Goal: Task Accomplishment & Management: Manage account settings

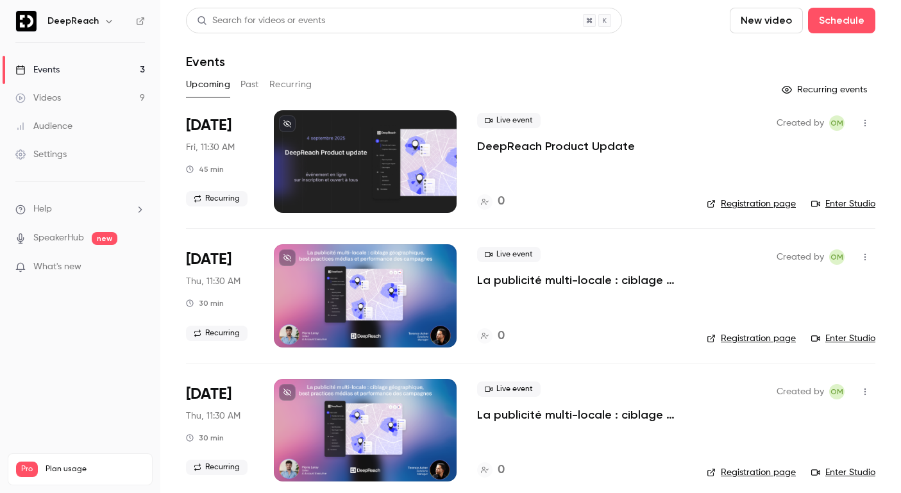
click at [862, 123] on icon "button" at bounding box center [865, 123] width 10 height 9
click at [609, 146] on div at bounding box center [450, 246] width 901 height 493
click at [609, 146] on p "DeepReach Product Update" at bounding box center [556, 145] width 158 height 15
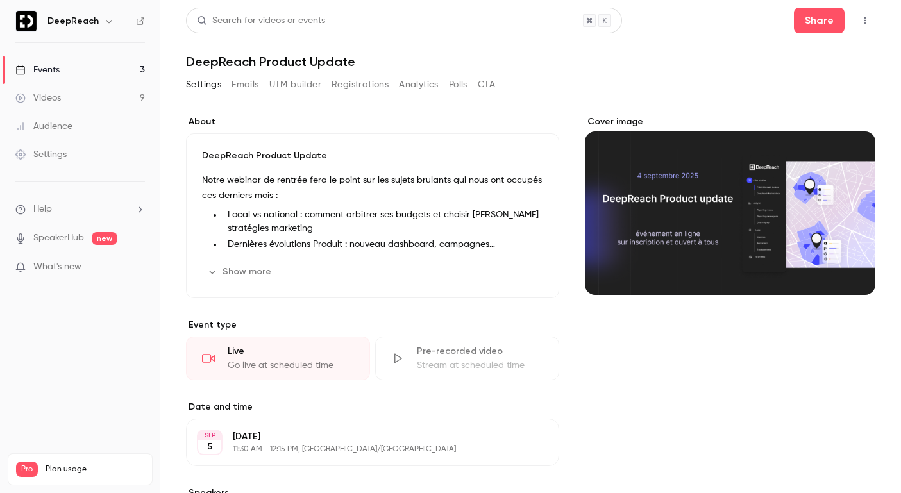
click at [353, 87] on button "Registrations" at bounding box center [359, 84] width 57 height 21
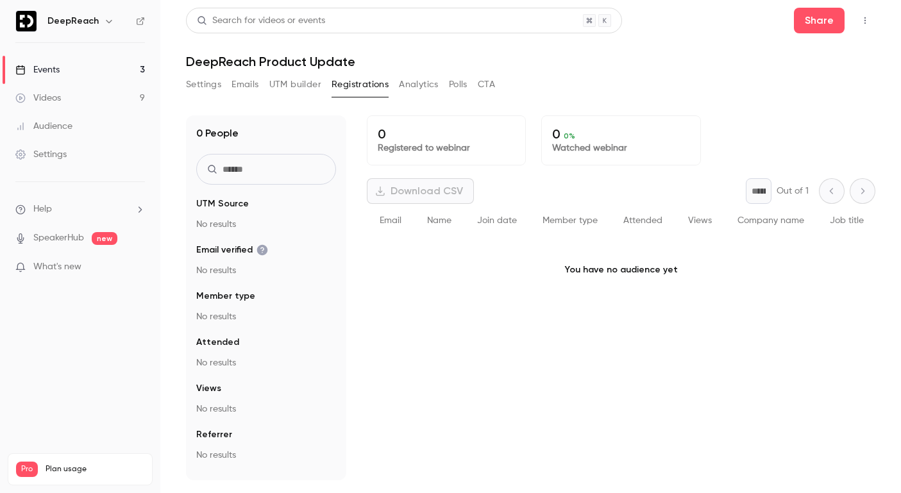
click at [197, 83] on button "Settings" at bounding box center [203, 84] width 35 height 21
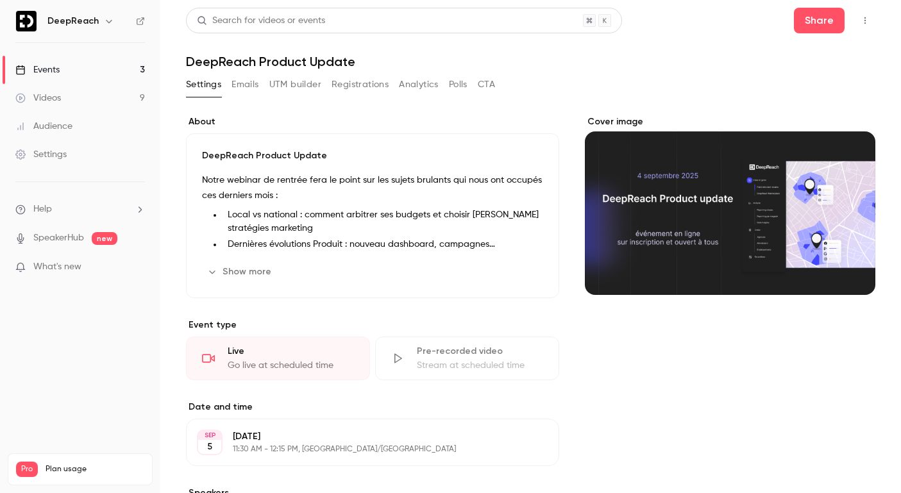
click at [864, 24] on icon "button" at bounding box center [865, 20] width 10 height 9
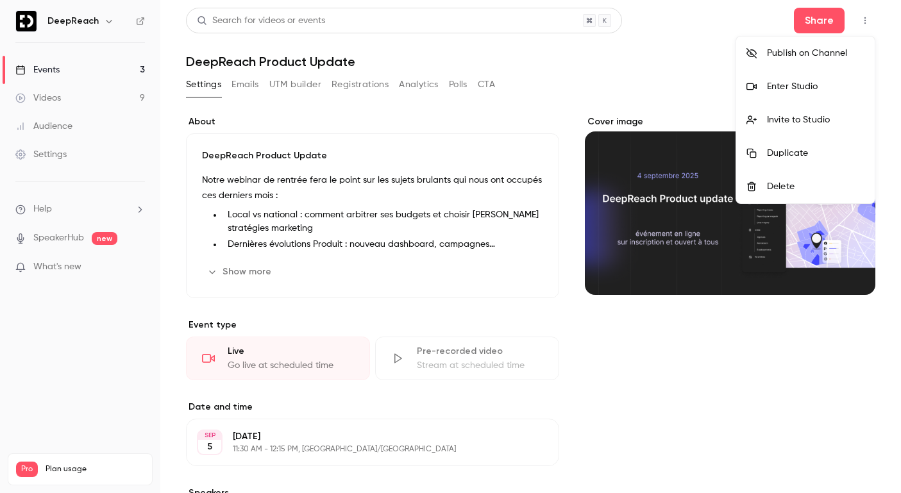
click at [416, 247] on div at bounding box center [450, 246] width 901 height 493
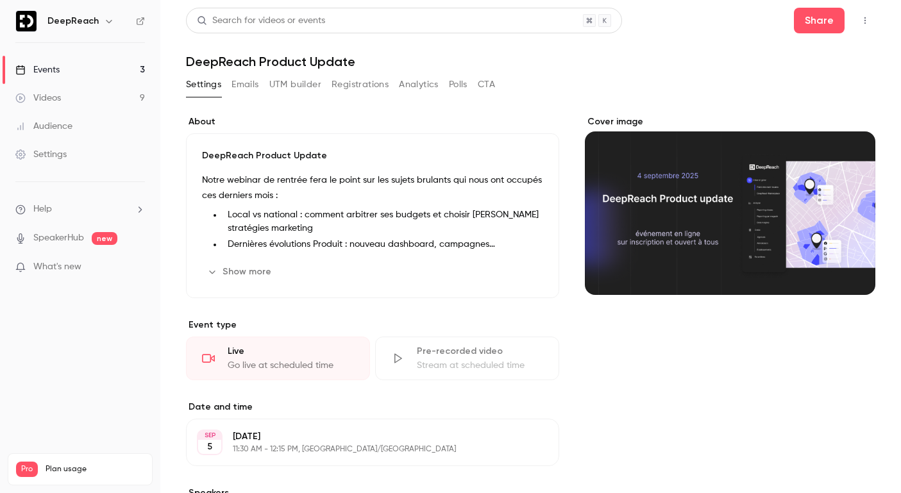
click at [864, 17] on icon "button" at bounding box center [865, 20] width 10 height 9
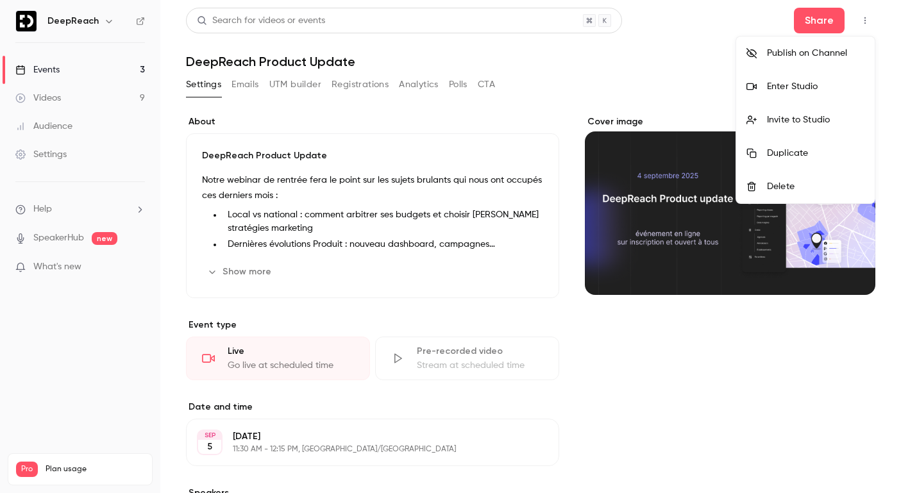
click at [805, 56] on div "Publish on Channel" at bounding box center [815, 53] width 97 height 13
click at [578, 190] on div at bounding box center [450, 246] width 901 height 493
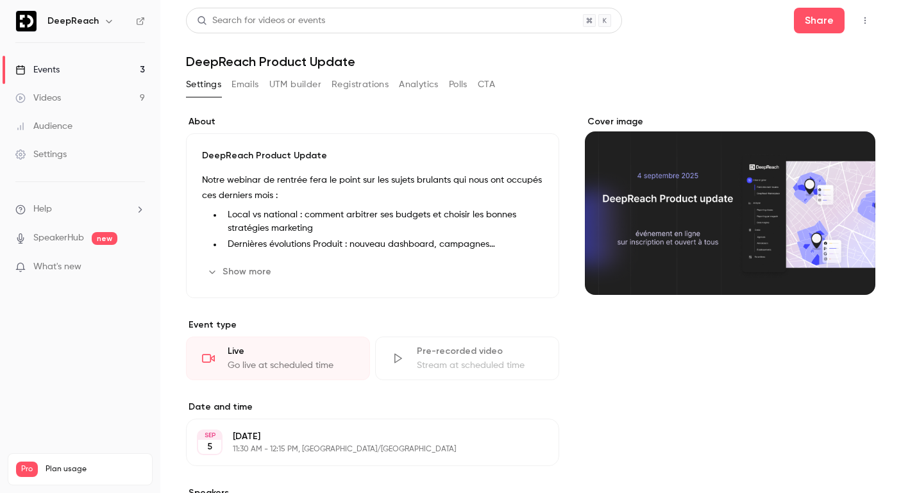
click at [864, 16] on icon "button" at bounding box center [865, 20] width 10 height 9
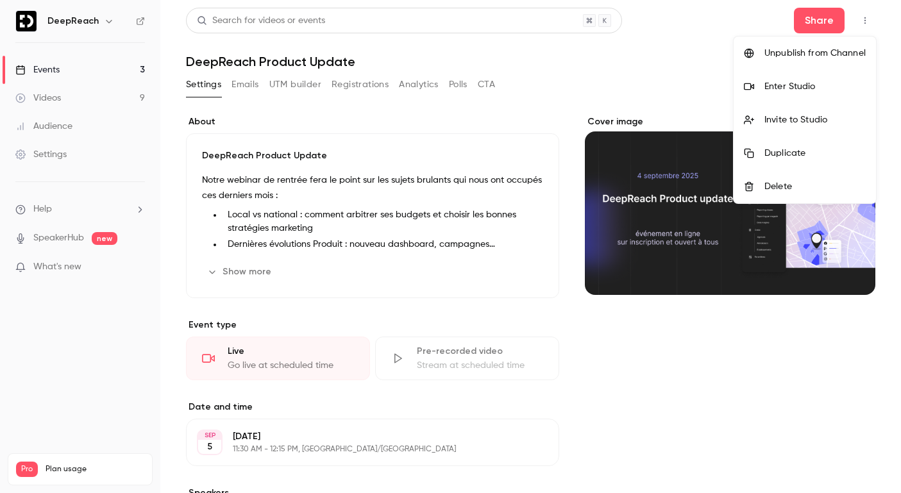
click at [810, 57] on div "Unpublish from Channel" at bounding box center [814, 53] width 101 height 13
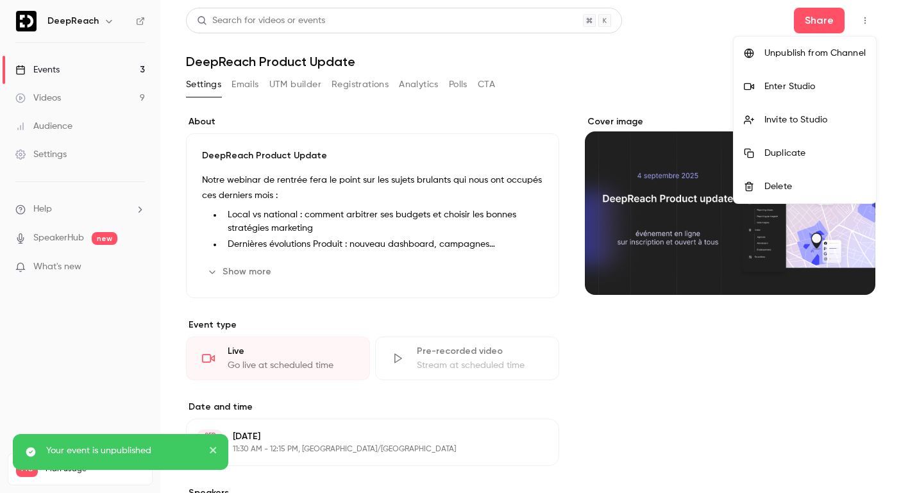
click at [378, 235] on div at bounding box center [450, 246] width 901 height 493
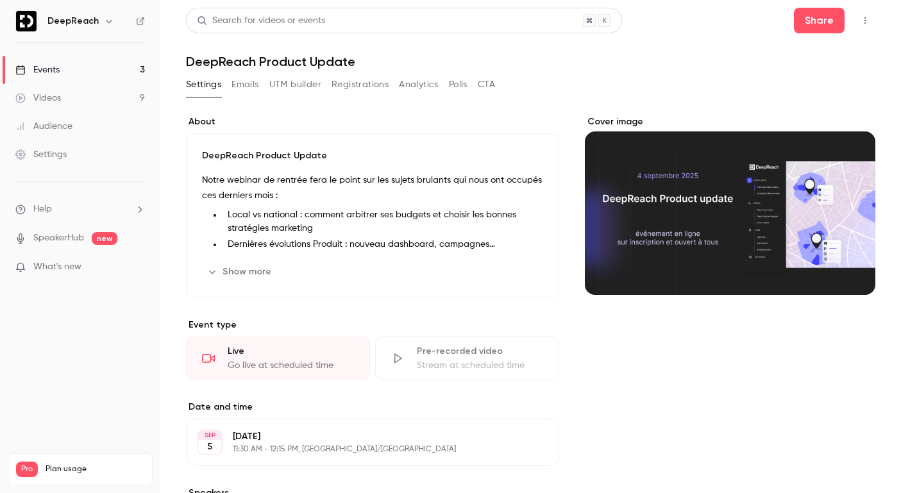
click at [527, 435] on button "Edit" at bounding box center [524, 442] width 47 height 21
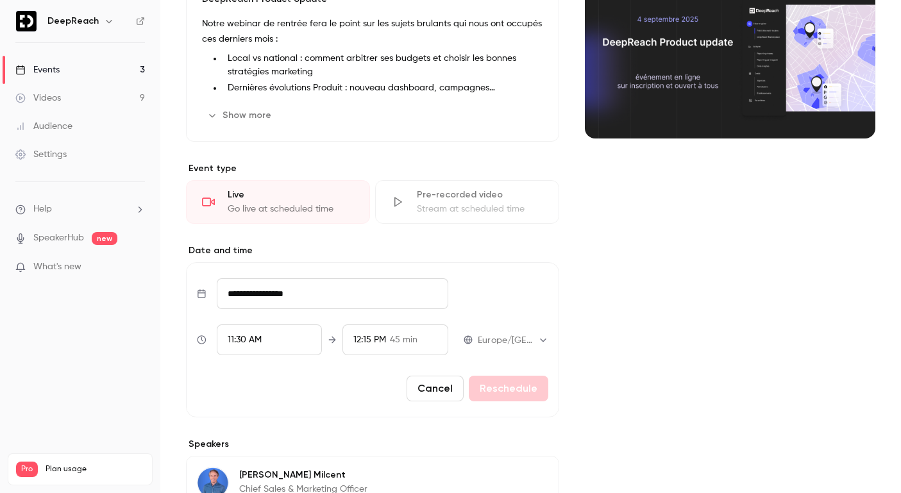
scroll to position [157, 0]
click at [312, 293] on input "**********" at bounding box center [332, 293] width 231 height 31
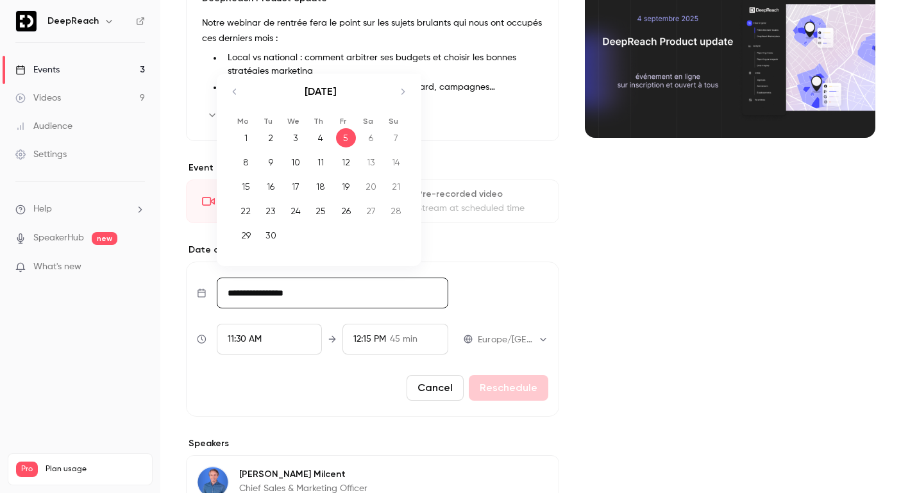
click at [342, 162] on div "12" at bounding box center [346, 162] width 20 height 19
type input "**********"
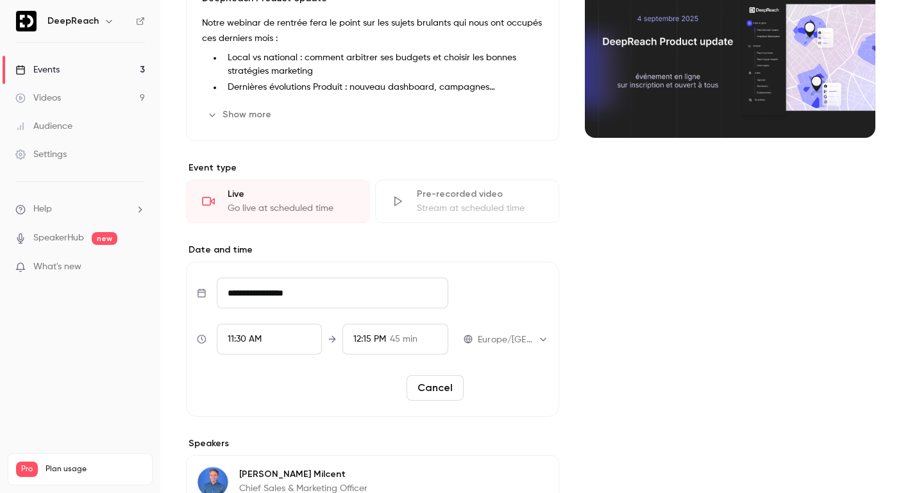
click at [530, 396] on button "Reschedule" at bounding box center [508, 388] width 79 height 26
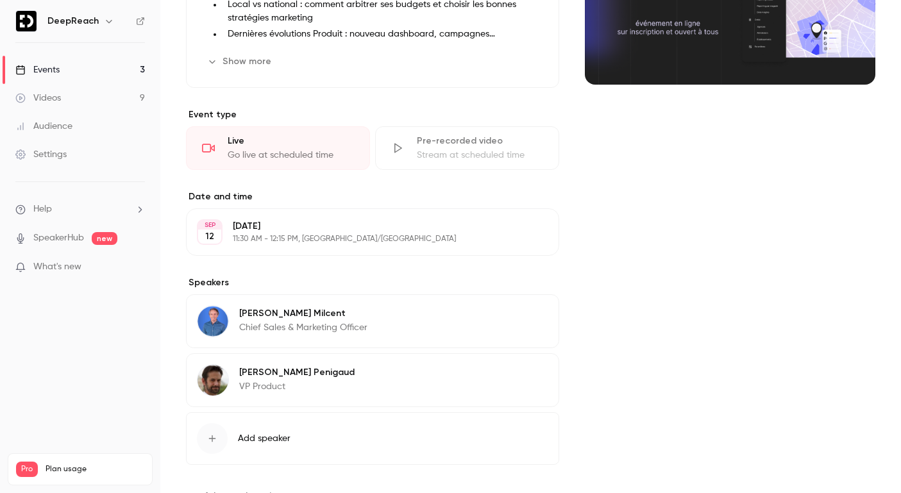
scroll to position [221, 0]
